Goal: Check status: Check status

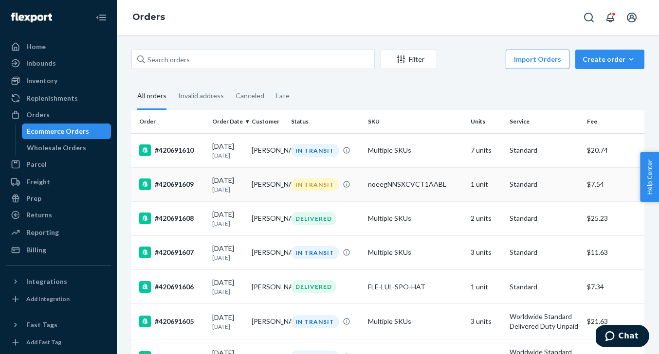
click at [381, 179] on td "noeegNNSXCVCT1AABL" at bounding box center [415, 184] width 103 height 34
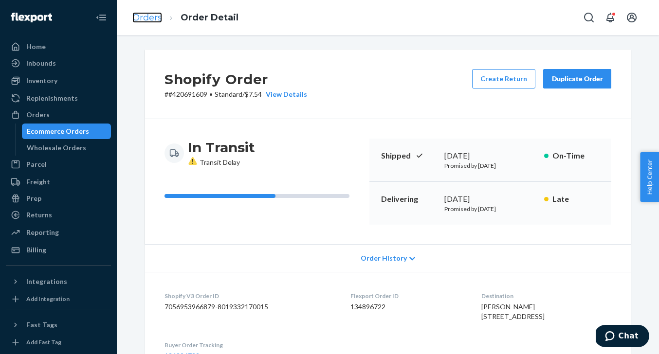
click at [142, 21] on link "Orders" at bounding box center [147, 17] width 30 height 11
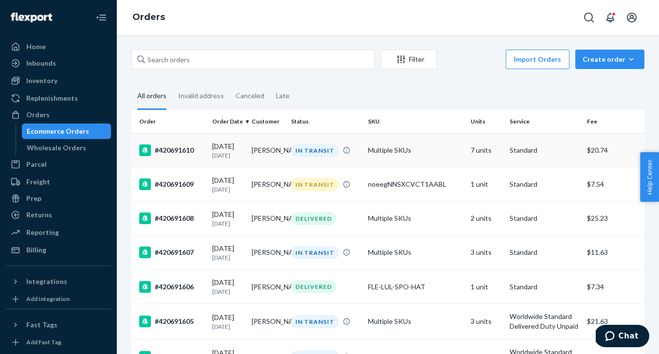
click at [204, 144] on td "#420691610" at bounding box center [169, 150] width 77 height 34
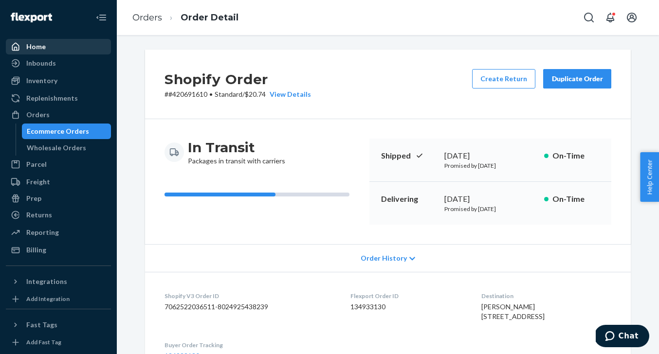
click at [36, 50] on div "Home" at bounding box center [35, 47] width 19 height 10
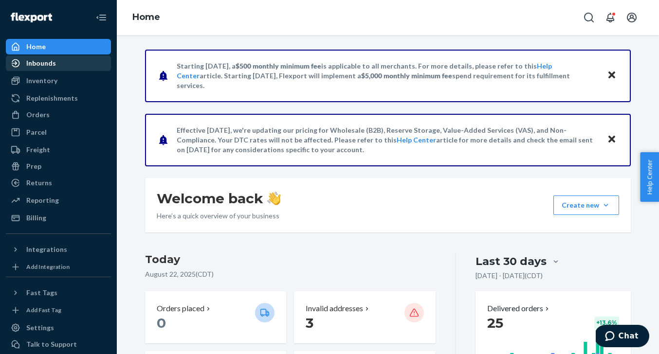
click at [33, 62] on div "Inbounds" at bounding box center [41, 63] width 30 height 10
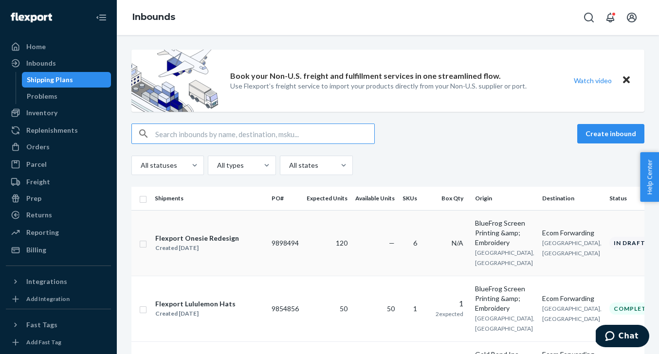
click at [268, 224] on td "Flexport Onesie Redesign Created [DATE]" at bounding box center [209, 243] width 117 height 66
